Goal: Use online tool/utility: Utilize a website feature to perform a specific function

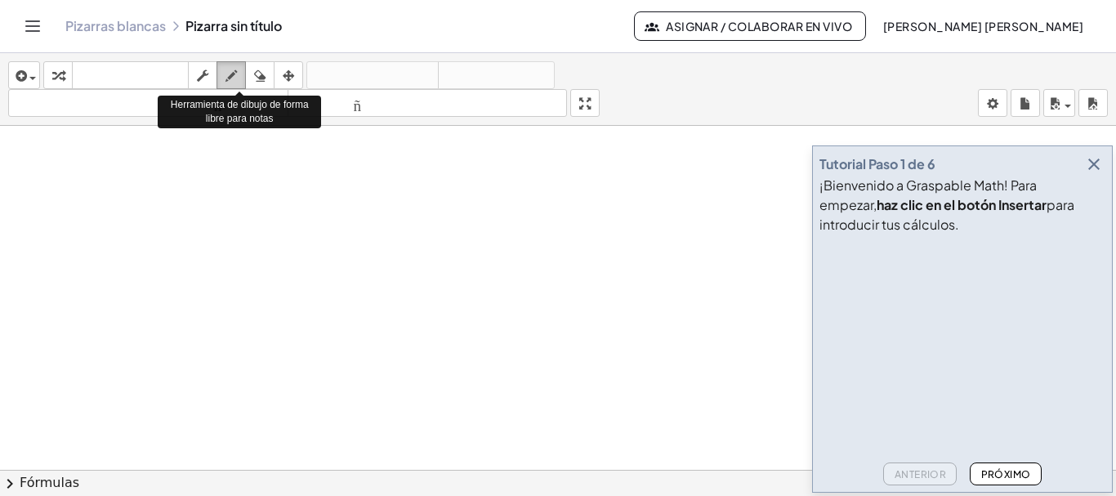
click at [235, 69] on icon "button" at bounding box center [230, 76] width 11 height 20
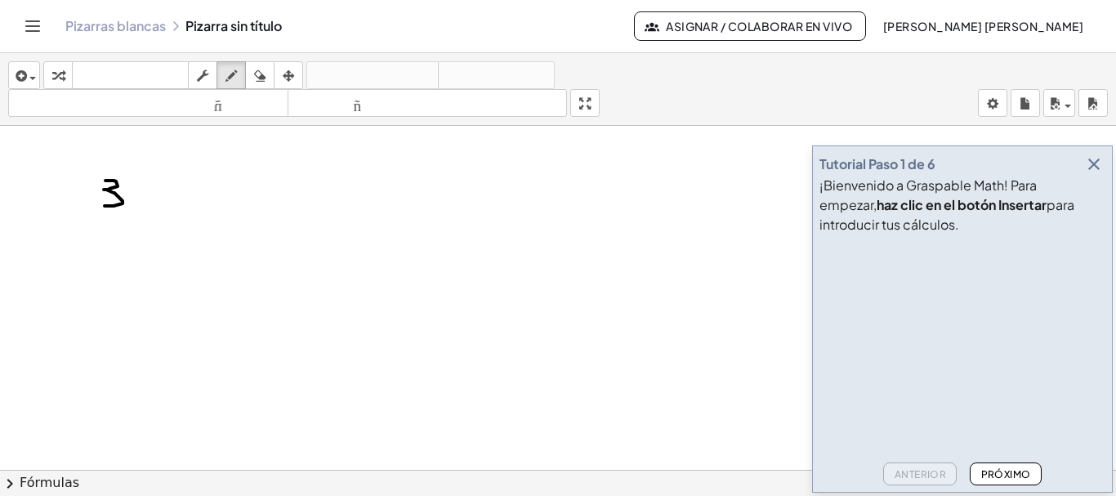
drag, startPoint x: 105, startPoint y: 180, endPoint x: 98, endPoint y: 206, distance: 26.4
drag, startPoint x: 79, startPoint y: 219, endPoint x: 141, endPoint y: 230, distance: 63.1
drag, startPoint x: 101, startPoint y: 240, endPoint x: 89, endPoint y: 261, distance: 23.8
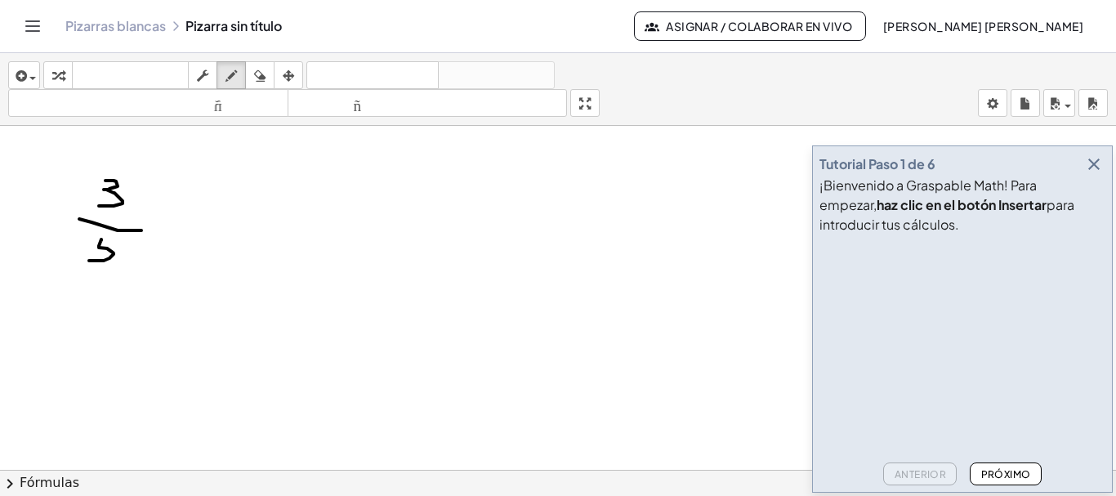
drag, startPoint x: 118, startPoint y: 237, endPoint x: 127, endPoint y: 235, distance: 9.1
drag, startPoint x: 165, startPoint y: 212, endPoint x: 153, endPoint y: 225, distance: 17.9
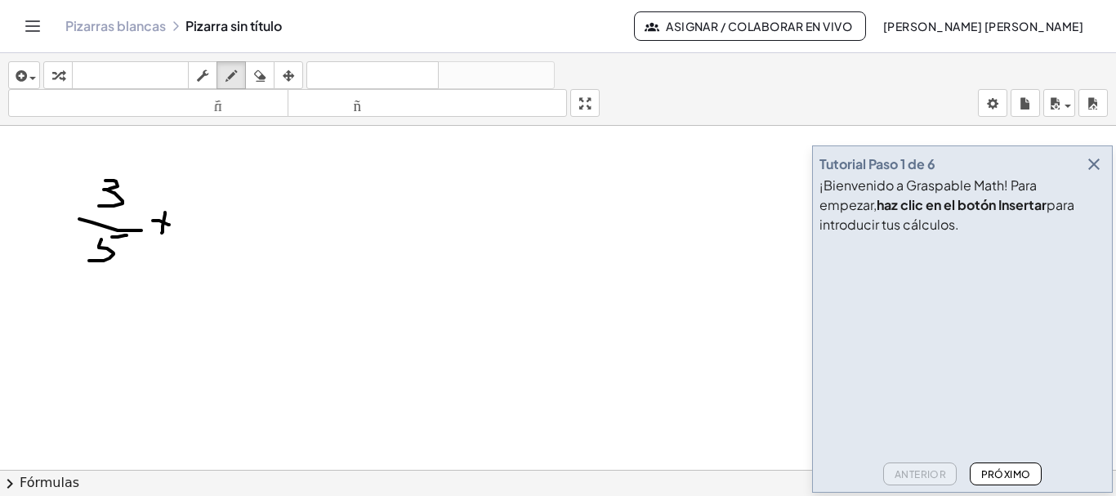
drag, startPoint x: 153, startPoint y: 221, endPoint x: 169, endPoint y: 225, distance: 16.8
drag, startPoint x: 211, startPoint y: 188, endPoint x: 200, endPoint y: 221, distance: 34.3
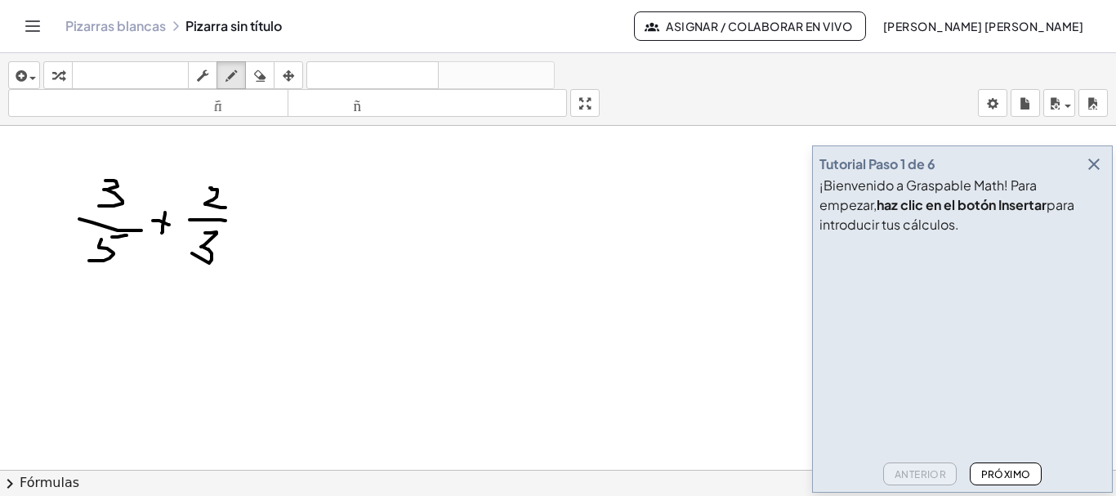
drag, startPoint x: 211, startPoint y: 233, endPoint x: 192, endPoint y: 253, distance: 27.7
drag, startPoint x: 240, startPoint y: 216, endPoint x: 256, endPoint y: 216, distance: 15.5
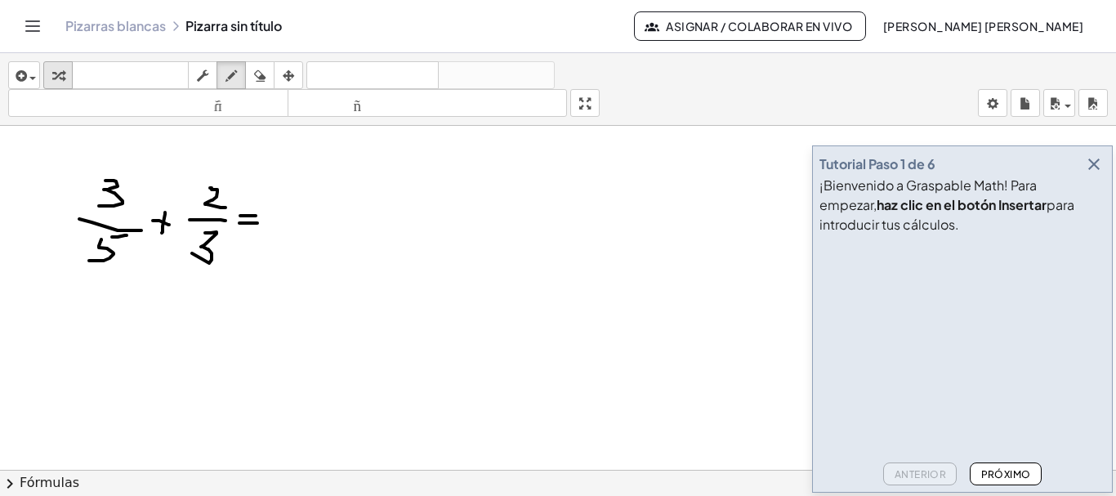
click at [54, 74] on icon "button" at bounding box center [57, 76] width 11 height 20
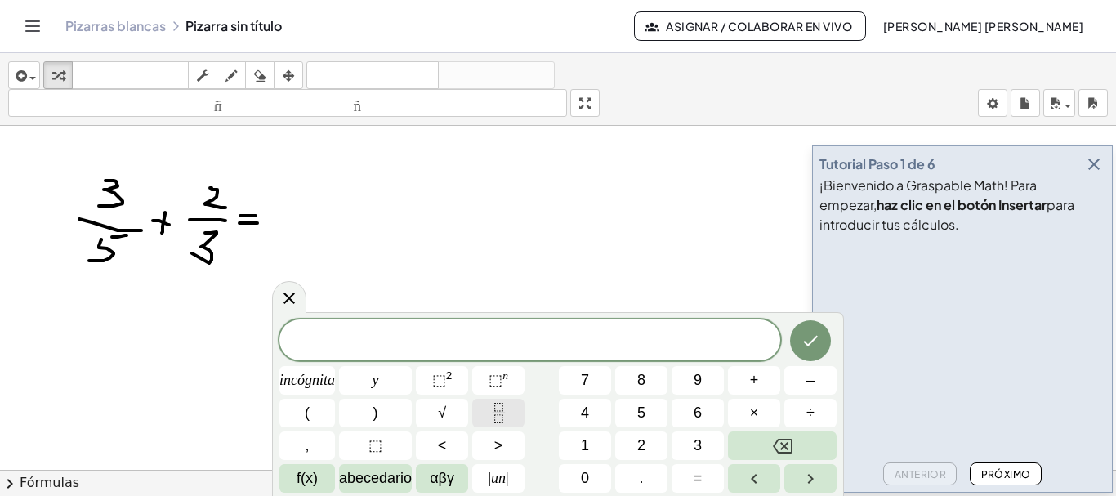
click at [498, 403] on icon "Fracción" at bounding box center [498, 413] width 20 height 20
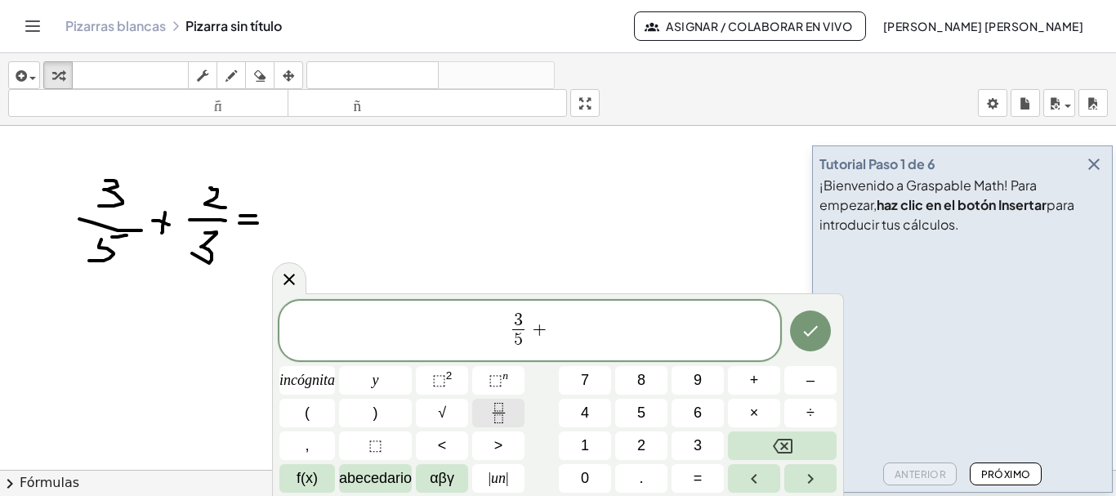
click at [502, 410] on icon "Fracción" at bounding box center [498, 413] width 20 height 20
click at [502, 410] on icon "Fracción" at bounding box center [498, 407] width 8 height 8
click at [492, 411] on icon "Fracción" at bounding box center [498, 413] width 20 height 20
click at [811, 333] on icon "Hecho" at bounding box center [810, 331] width 15 height 11
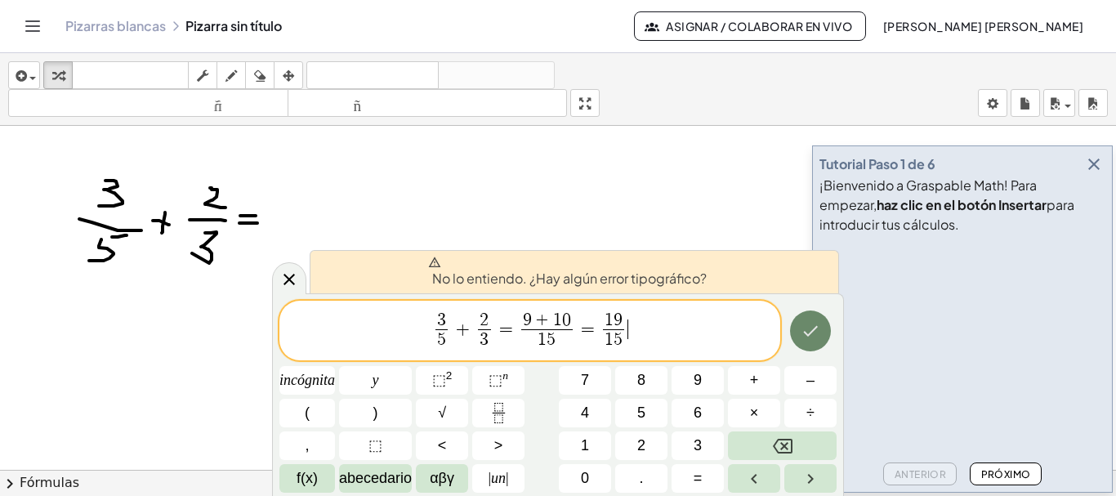
click at [802, 331] on icon "Hecho" at bounding box center [810, 331] width 20 height 20
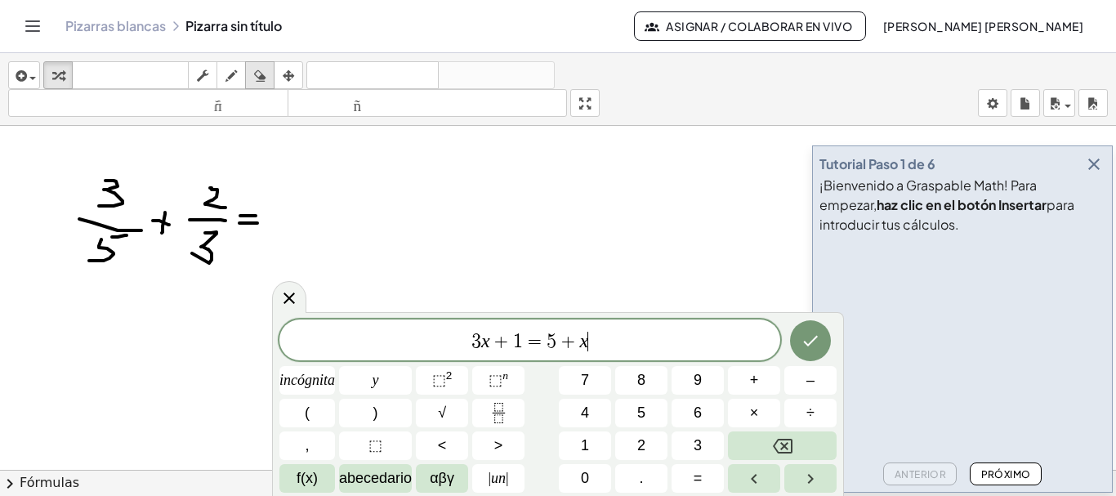
click at [264, 70] on icon "button" at bounding box center [259, 76] width 11 height 20
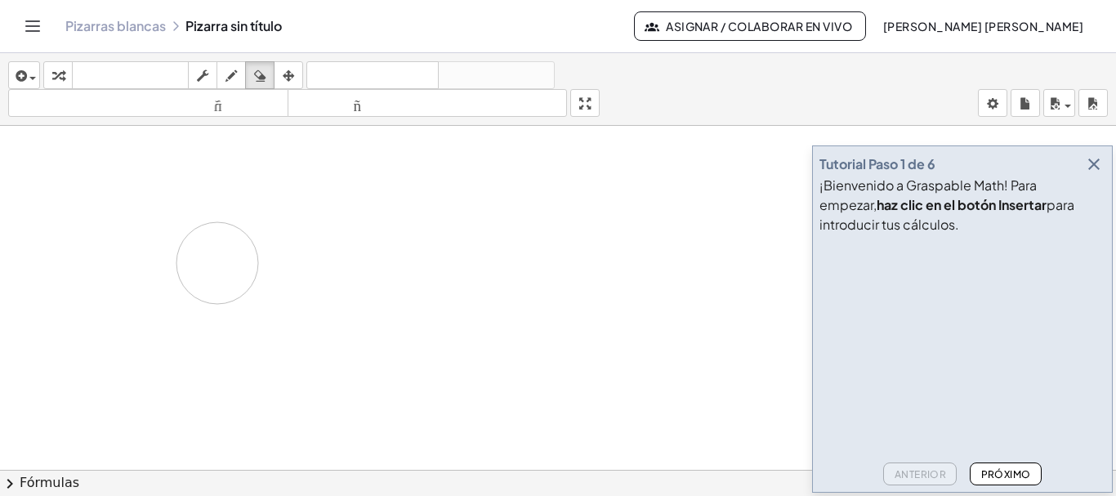
drag, startPoint x: 252, startPoint y: 217, endPoint x: 258, endPoint y: 256, distance: 39.7
click at [64, 69] on icon "button" at bounding box center [57, 76] width 11 height 20
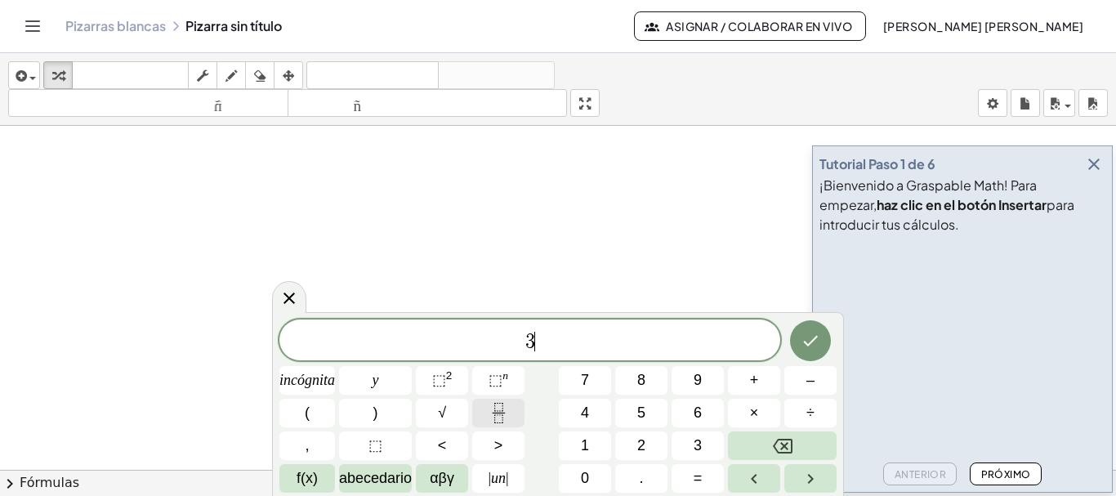
click at [492, 416] on icon "Fracción" at bounding box center [498, 413] width 20 height 20
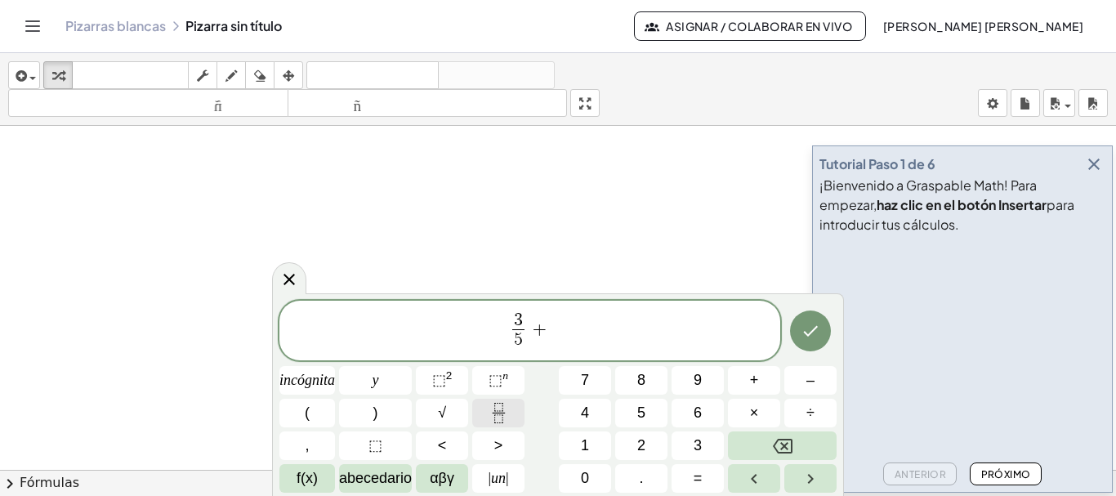
click at [503, 415] on icon "Fracción" at bounding box center [498, 413] width 20 height 20
click at [496, 412] on icon "Fracción" at bounding box center [498, 413] width 20 height 20
click at [498, 411] on icon "Fracción" at bounding box center [498, 413] width 20 height 20
click at [640, 330] on span "3 5 ​ + 7 3 ​ = 9 + 3 5 1 5 ​ = 4 4 1 5 ​ ​" at bounding box center [529, 331] width 501 height 43
click at [815, 332] on icon "Hecho" at bounding box center [810, 331] width 20 height 20
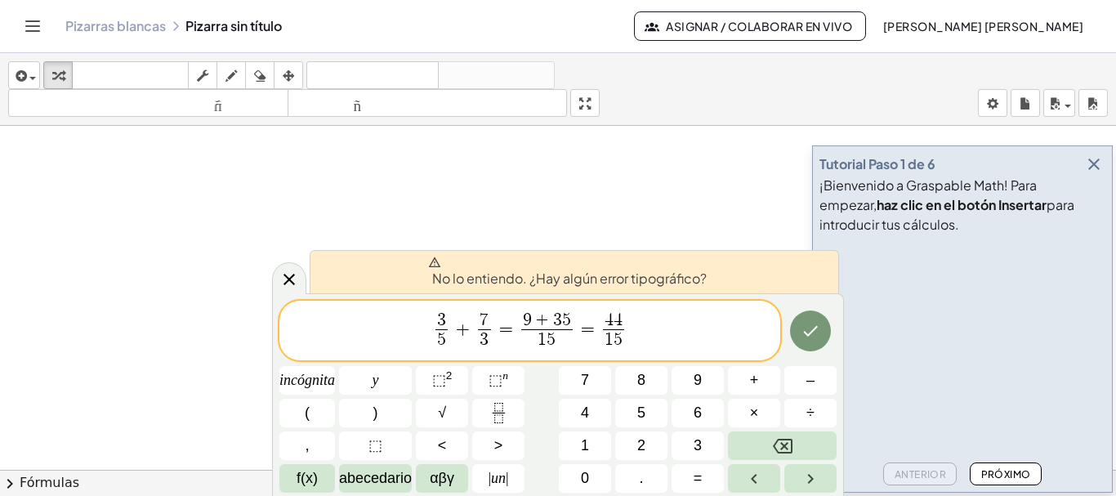
click at [708, 280] on div "No lo entiendo. ¿Hay algún error tipográfico?" at bounding box center [574, 271] width 529 height 43
click at [432, 263] on icon at bounding box center [434, 262] width 13 height 13
click at [507, 277] on font "No lo entiendo. ¿Hay algún error tipográfico?" at bounding box center [569, 278] width 274 height 17
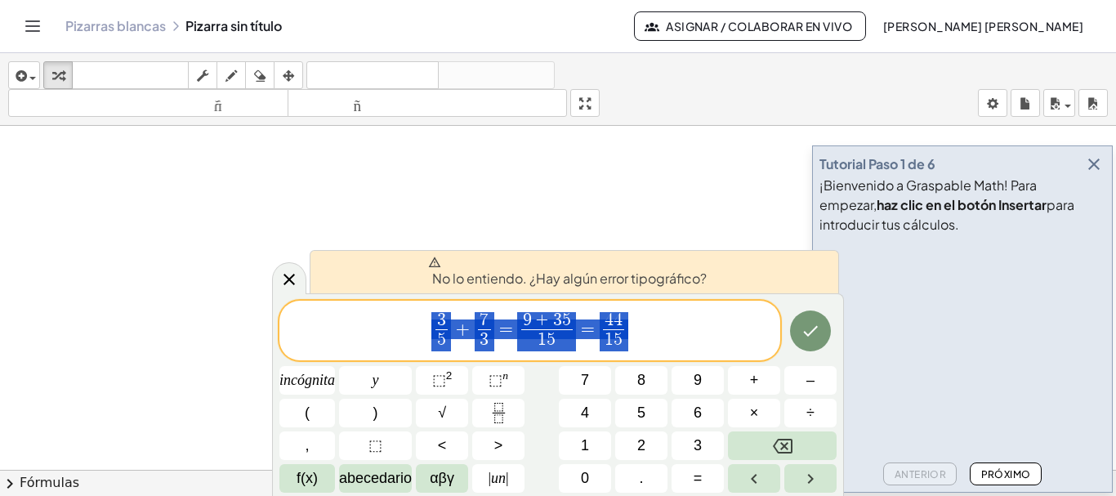
drag, startPoint x: 632, startPoint y: 328, endPoint x: 427, endPoint y: 336, distance: 205.2
click at [427, 336] on span "3 5 ​ + 7 3 ​ = 9 + 3 5 1 5 ​ = 4 4 1 5 ​" at bounding box center [529, 331] width 501 height 43
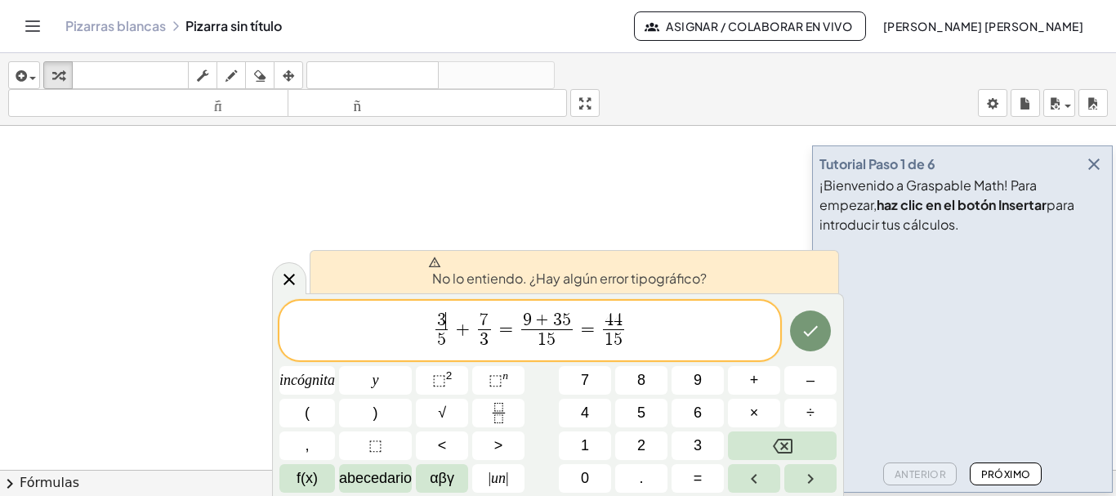
drag, startPoint x: 448, startPoint y: 327, endPoint x: 405, endPoint y: 325, distance: 42.5
click at [405, 325] on span "3 ​ 5 ​ + 7 3 ​ = 9 + 3 5 1 5 ​ = 4 4 1 5 ​" at bounding box center [529, 331] width 501 height 43
click at [630, 332] on span "​ 3 5 ​ + 7 3 ​ = 9 + 3 5 1 5 ​ = 4 4 1 5 ​" at bounding box center [529, 331] width 501 height 43
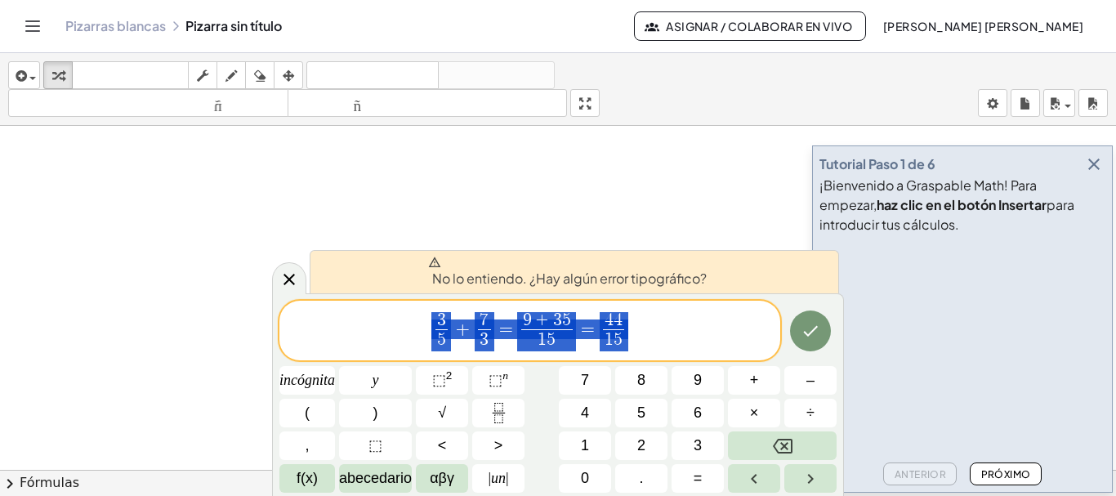
drag, startPoint x: 434, startPoint y: 330, endPoint x: 651, endPoint y: 334, distance: 216.5
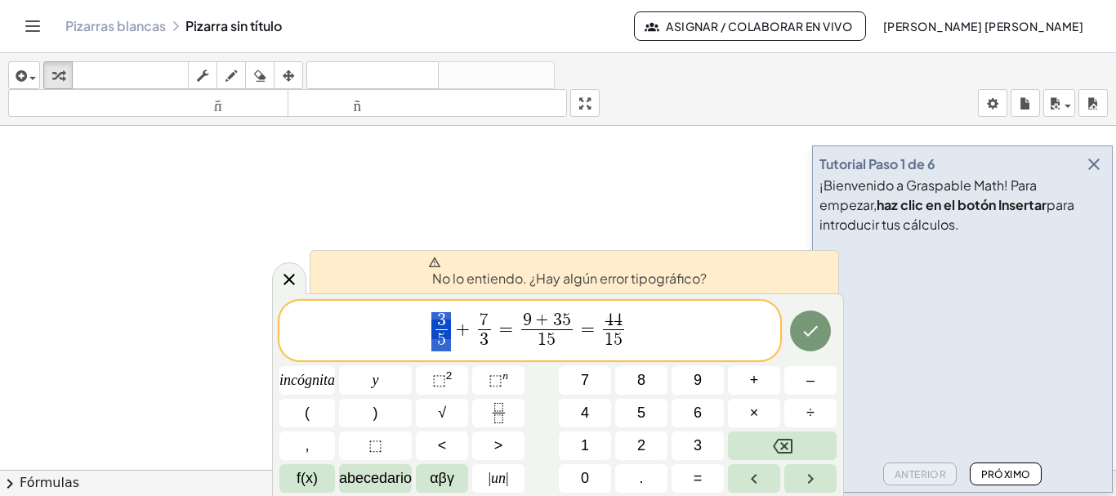
drag, startPoint x: 441, startPoint y: 334, endPoint x: 153, endPoint y: 194, distance: 320.7
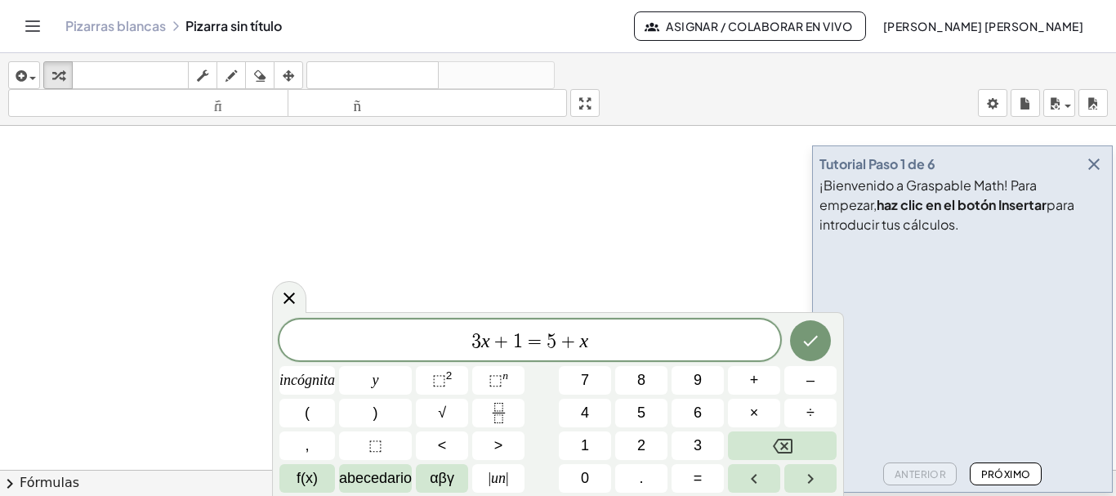
scroll to position [245, 0]
click at [499, 403] on icon "Fracción" at bounding box center [498, 413] width 20 height 20
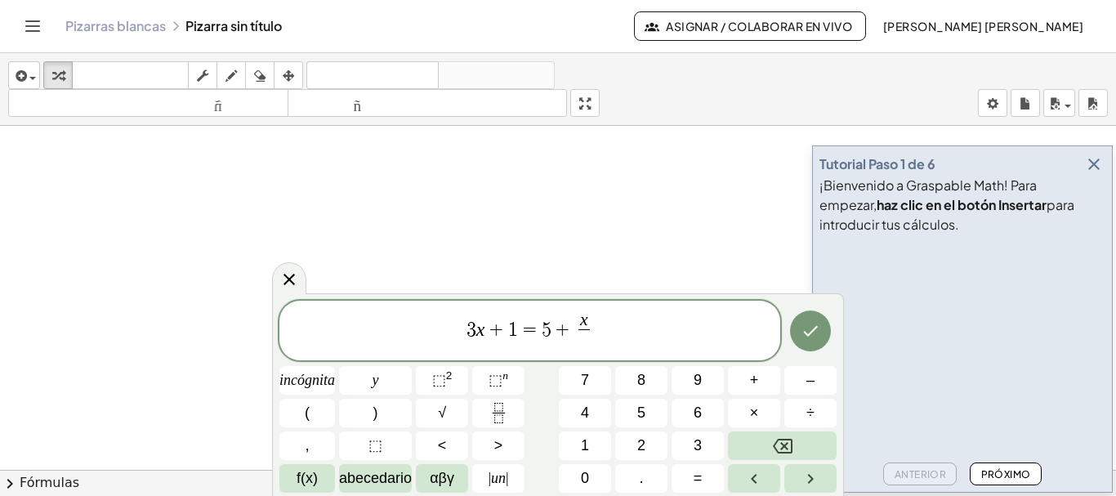
click at [623, 331] on span "3 x + 1 = 5 + x ​ ​" at bounding box center [529, 331] width 501 height 43
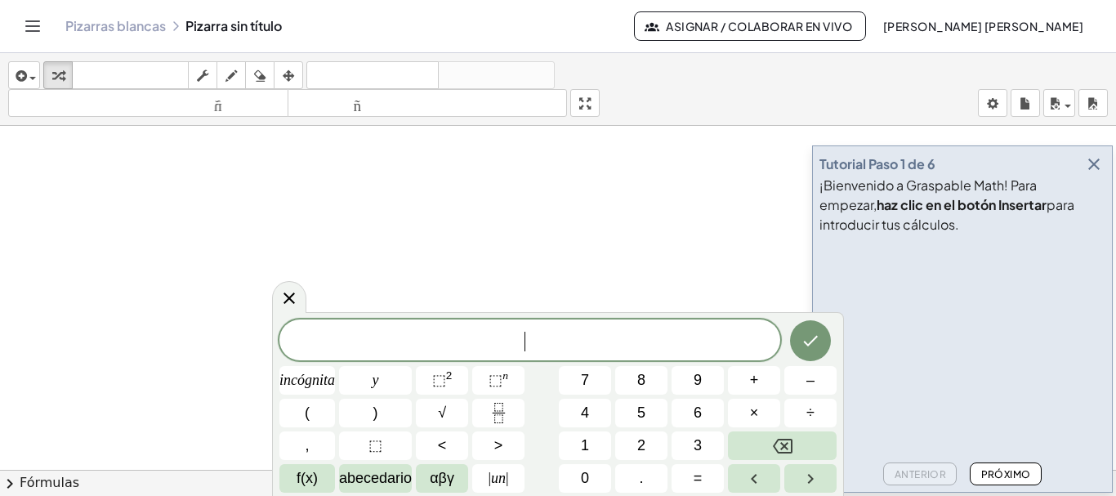
click at [492, 412] on rect "Fracción" at bounding box center [498, 412] width 12 height 1
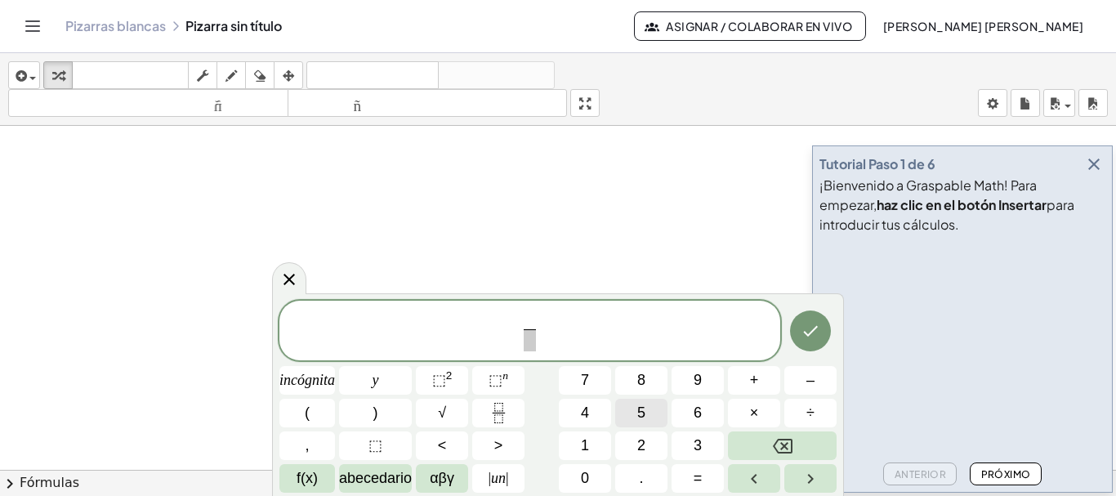
click at [643, 408] on font "5" at bounding box center [641, 412] width 8 height 16
click at [528, 340] on span "​" at bounding box center [530, 340] width 12 height 22
click at [694, 443] on font "3" at bounding box center [697, 445] width 8 height 16
click at [806, 406] on button "÷" at bounding box center [810, 413] width 52 height 29
click at [491, 417] on icon "Fracción" at bounding box center [498, 413] width 20 height 20
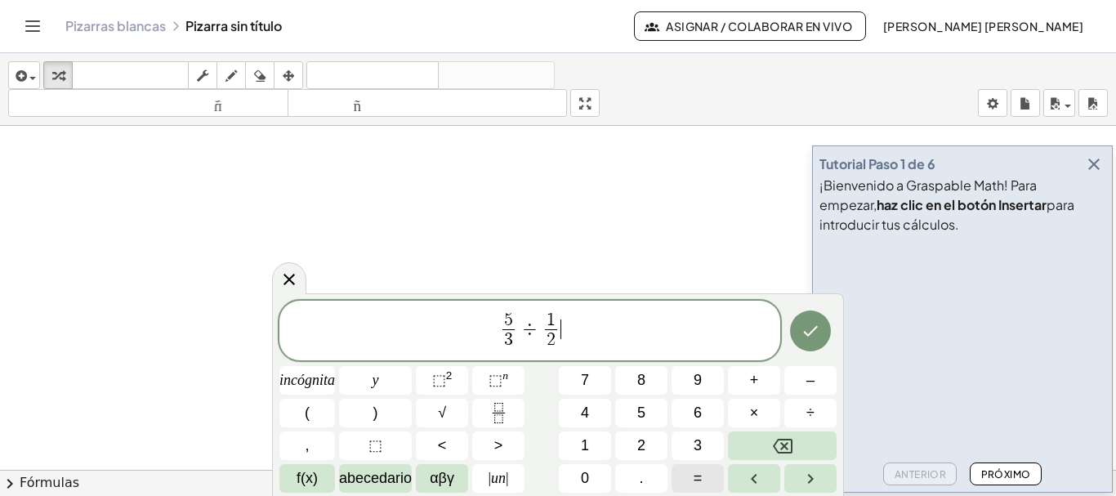
click at [696, 481] on font "=" at bounding box center [697, 478] width 9 height 16
click at [525, 332] on span "÷" at bounding box center [518, 329] width 24 height 20
click at [764, 377] on button "+" at bounding box center [754, 380] width 52 height 29
click at [578, 328] on span "5 3 ​ + ​ 1 2 ​ =" at bounding box center [529, 331] width 501 height 43
click at [503, 408] on icon "Fracción" at bounding box center [498, 413] width 20 height 20
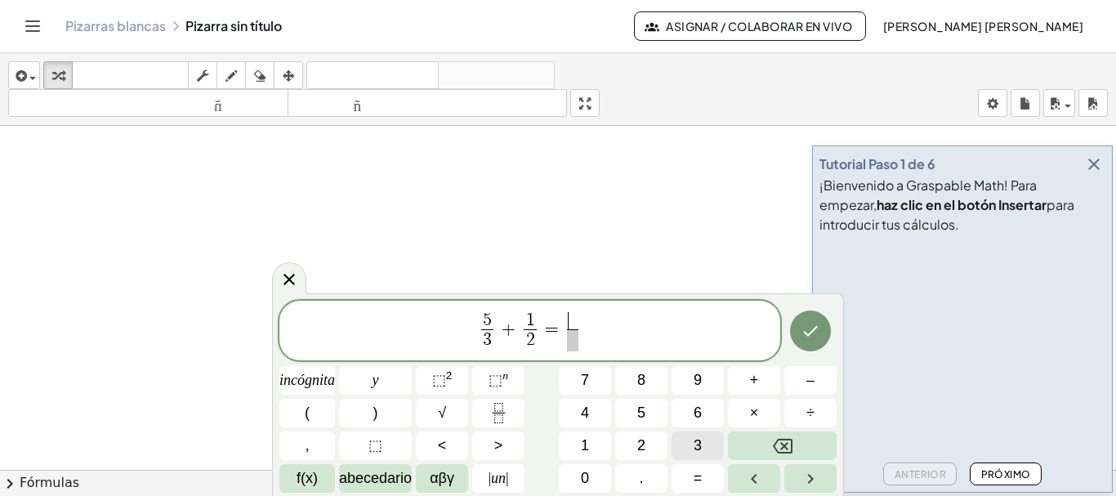
click at [695, 448] on font "3" at bounding box center [697, 445] width 8 height 16
click at [757, 379] on font "+" at bounding box center [754, 380] width 9 height 16
click at [586, 435] on span "1" at bounding box center [585, 445] width 8 height 22
click at [581, 479] on font "0" at bounding box center [585, 478] width 8 height 16
click at [579, 344] on span at bounding box center [572, 340] width 51 height 22
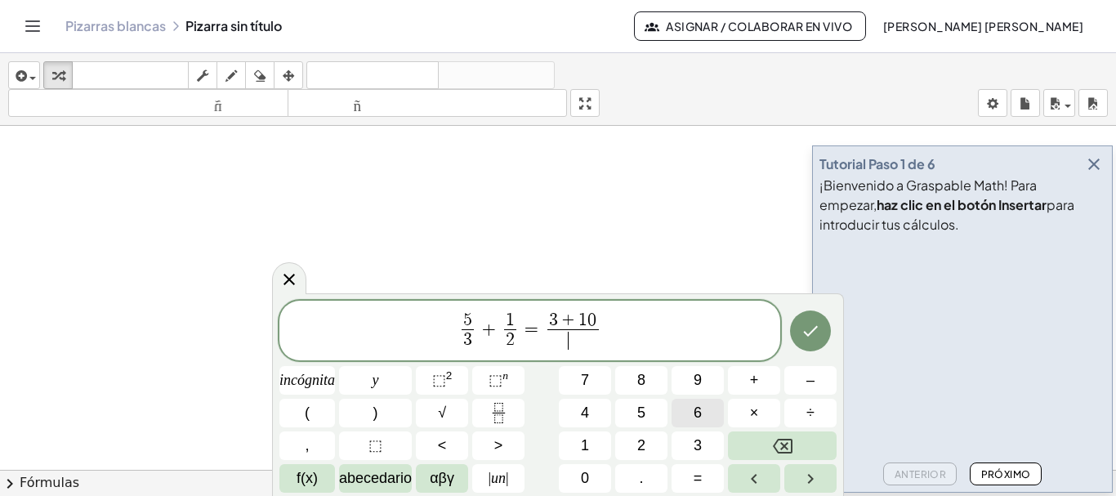
click at [701, 405] on font "6" at bounding box center [697, 412] width 8 height 16
click at [700, 472] on font "=" at bounding box center [697, 478] width 9 height 16
click at [491, 406] on icon "Fracción" at bounding box center [498, 413] width 20 height 20
click at [582, 443] on font "1" at bounding box center [585, 445] width 8 height 16
click at [694, 439] on font "3" at bounding box center [697, 445] width 8 height 16
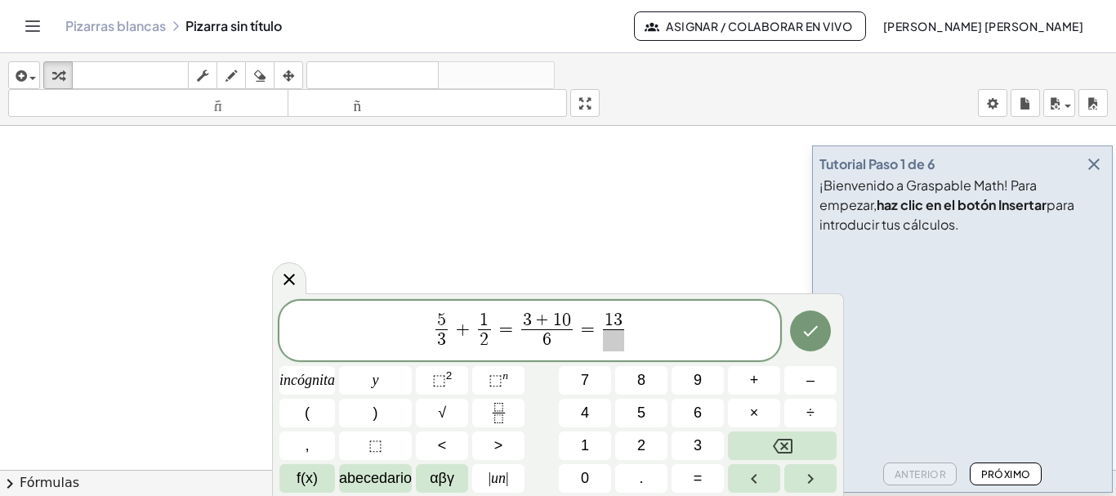
click at [615, 341] on span at bounding box center [613, 340] width 21 height 22
click at [693, 410] on button "6" at bounding box center [697, 413] width 52 height 29
click at [635, 329] on span "5 3 ​ + 1 2 ​ = 3 + 1 0 6 ​ = 1 3 6 ​ ​" at bounding box center [529, 331] width 501 height 43
click at [1094, 164] on icon "button" at bounding box center [1094, 164] width 20 height 20
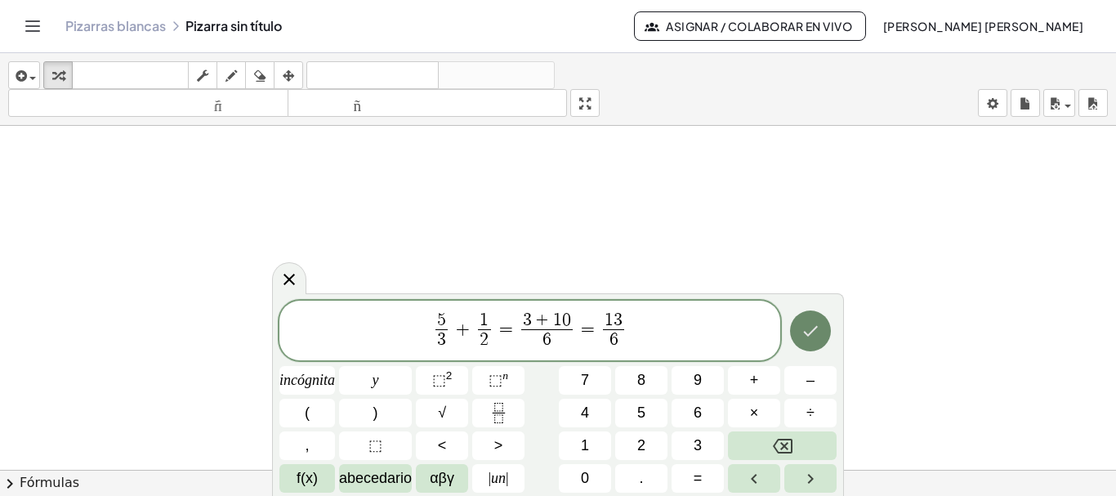
click at [809, 334] on icon "Hecho" at bounding box center [810, 331] width 15 height 11
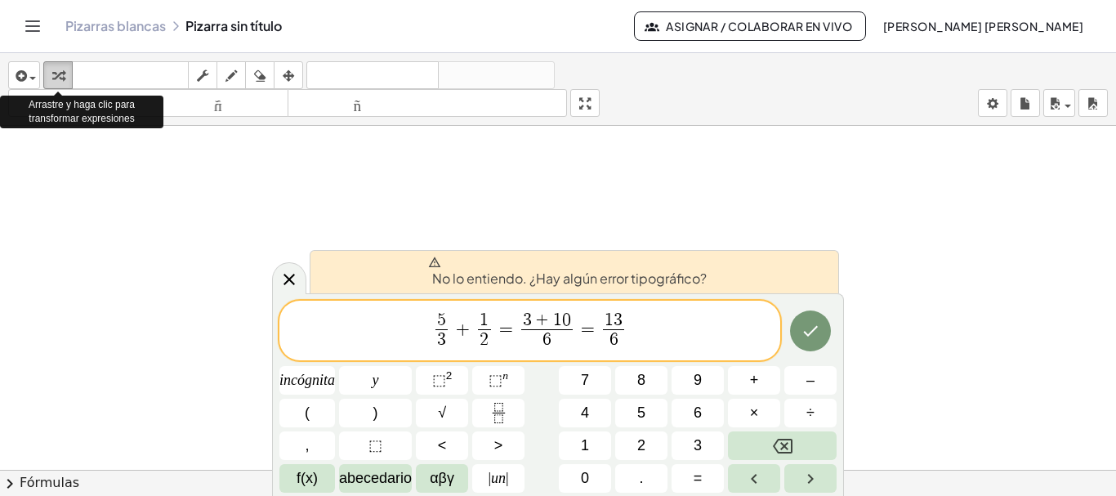
click at [55, 83] on icon "button" at bounding box center [57, 76] width 11 height 20
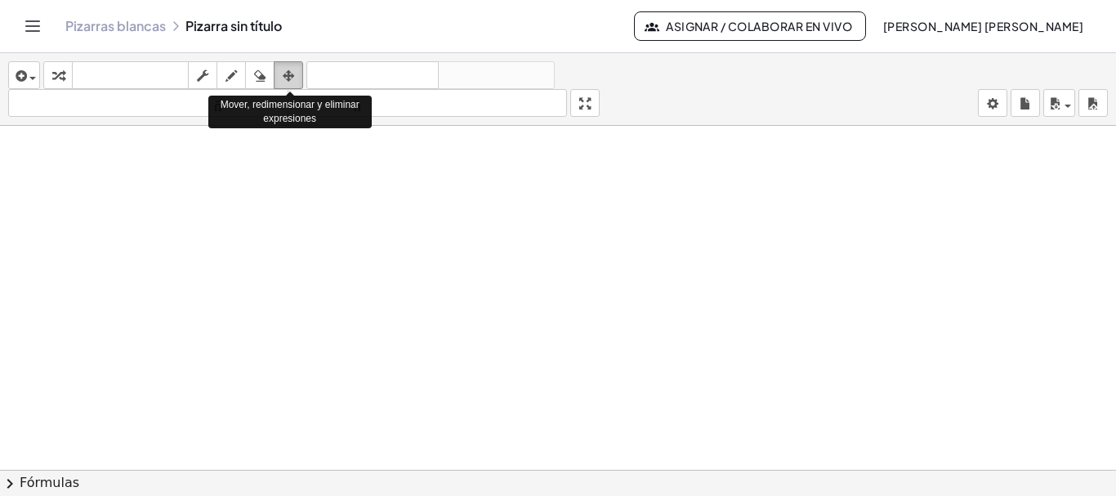
click at [287, 78] on icon "button" at bounding box center [288, 76] width 11 height 20
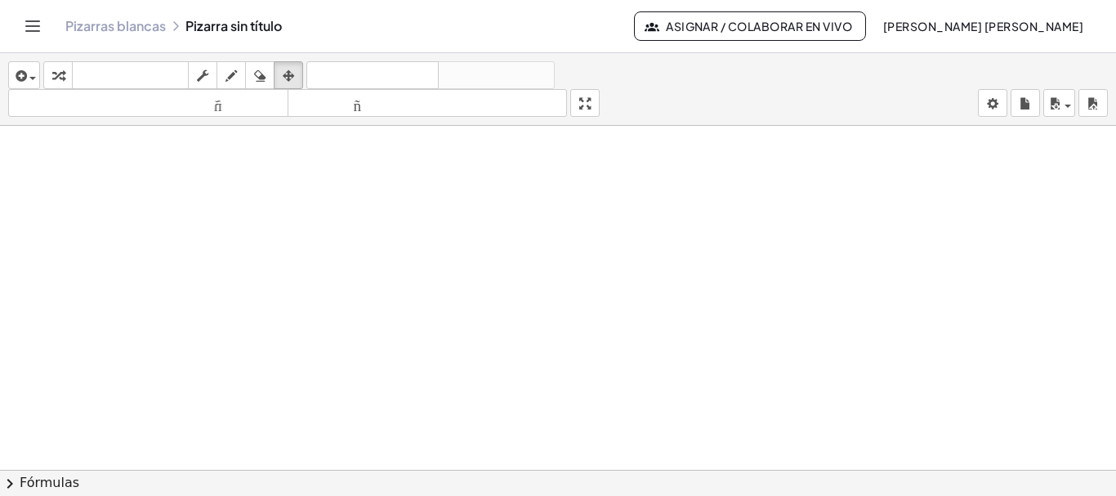
click at [560, 354] on div at bounding box center [558, 289] width 1116 height 817
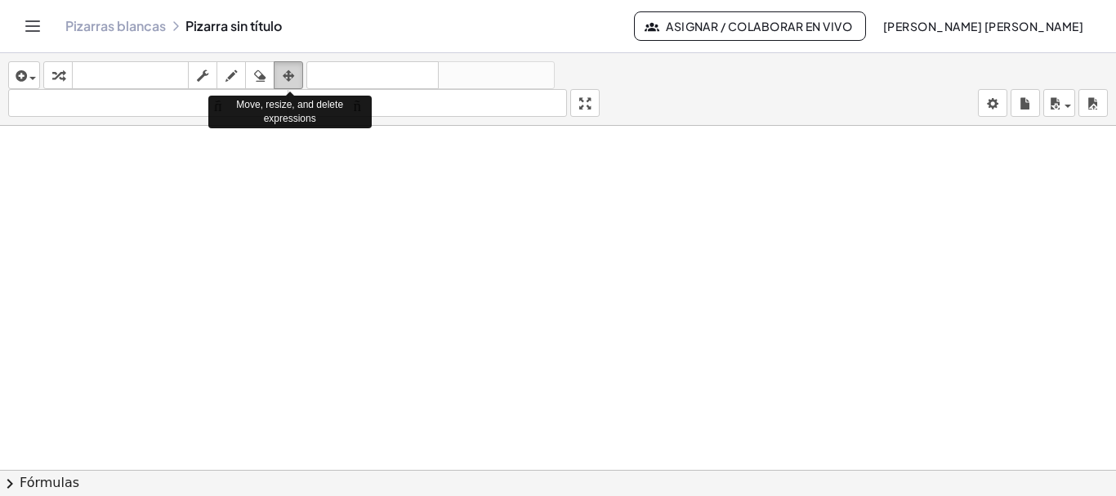
click at [292, 76] on icon "button" at bounding box center [288, 76] width 11 height 20
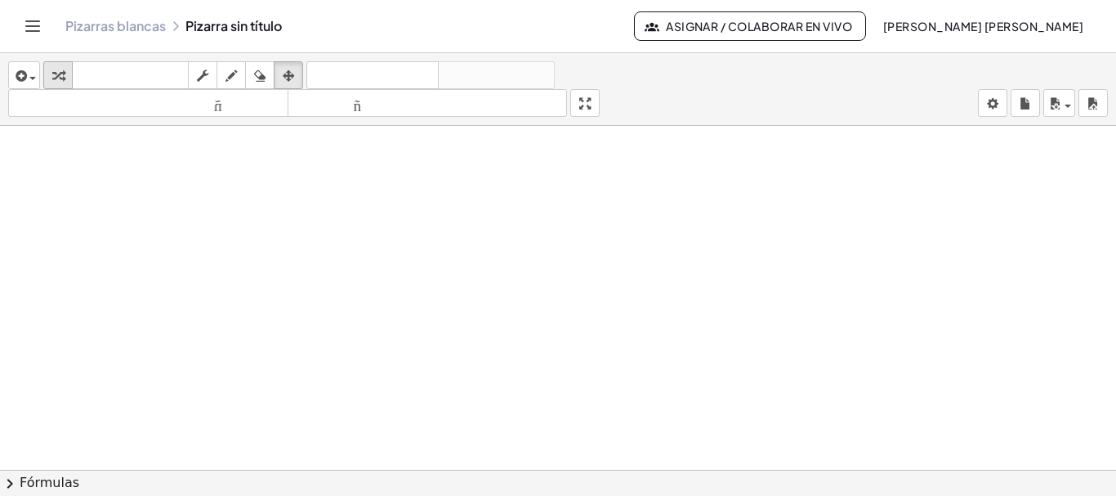
click at [57, 74] on icon "button" at bounding box center [57, 76] width 11 height 20
click at [323, 250] on div at bounding box center [558, 289] width 1116 height 817
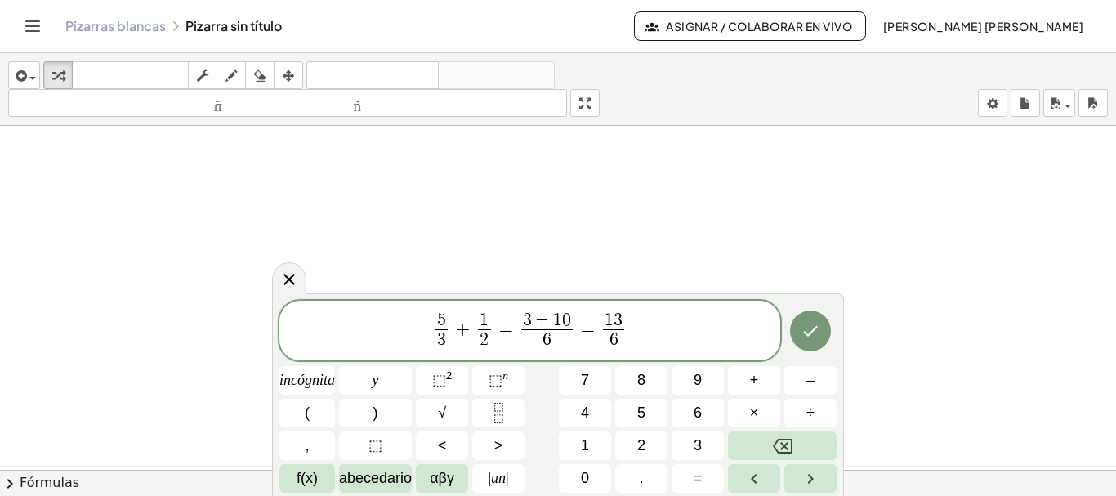
click at [564, 250] on div at bounding box center [558, 289] width 1116 height 817
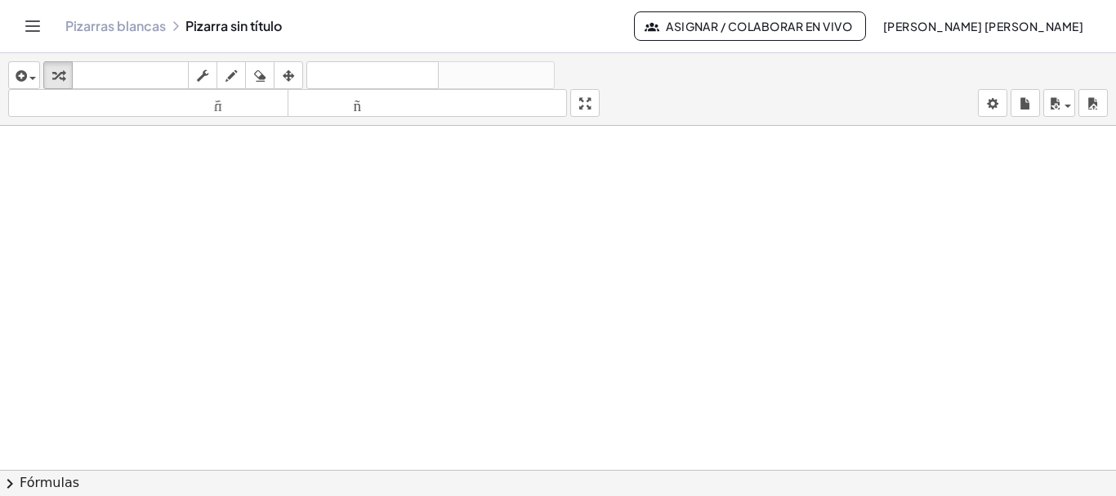
click at [564, 250] on div at bounding box center [558, 289] width 1116 height 817
